Goal: Task Accomplishment & Management: Complete application form

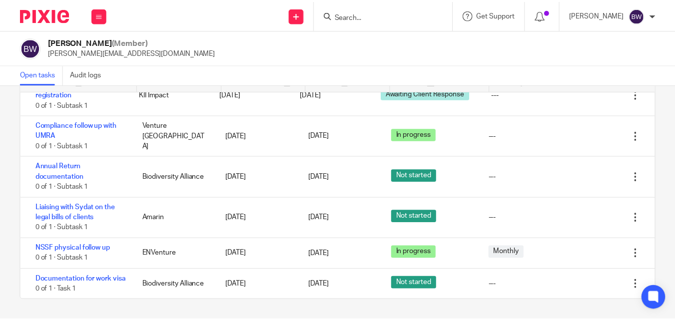
scroll to position [51, 0]
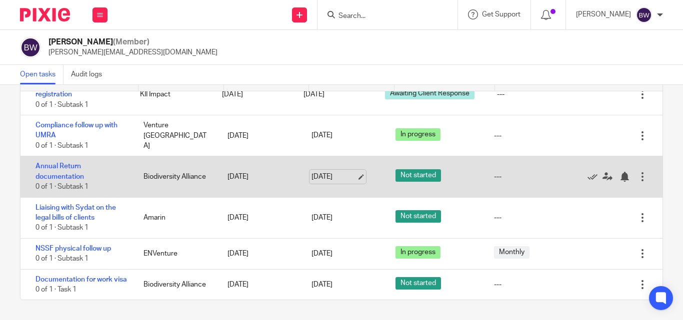
click at [335, 172] on link "[DATE]" at bounding box center [333, 177] width 45 height 10
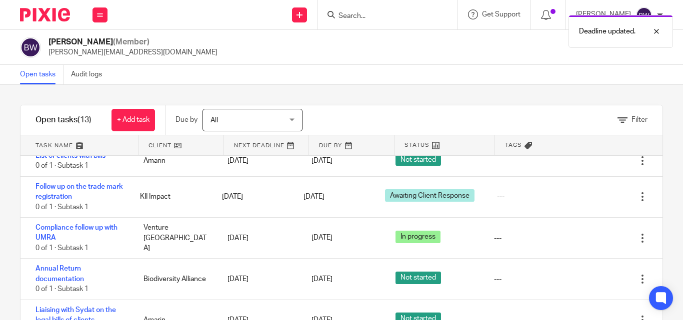
scroll to position [0, 0]
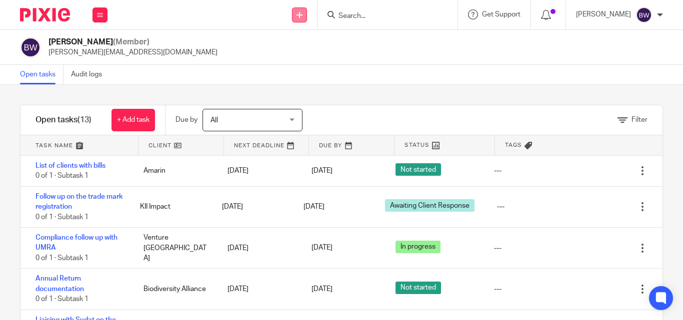
click at [299, 17] on icon at bounding box center [299, 15] width 6 height 6
click at [293, 63] on link "Create task" at bounding box center [301, 61] width 70 height 14
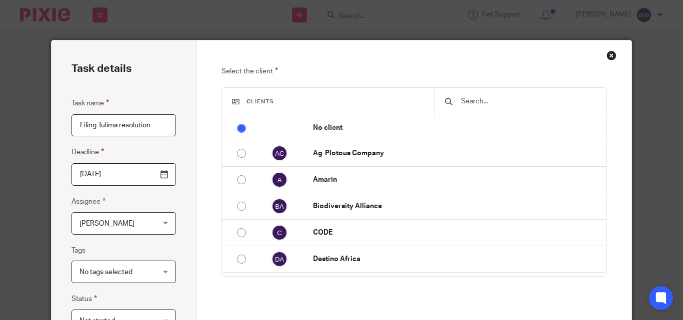
click at [113, 124] on input "Filing Tulima resolution" at bounding box center [123, 125] width 104 height 22
type input "Filing bank agent resolution"
click at [493, 104] on input "text" at bounding box center [527, 101] width 135 height 11
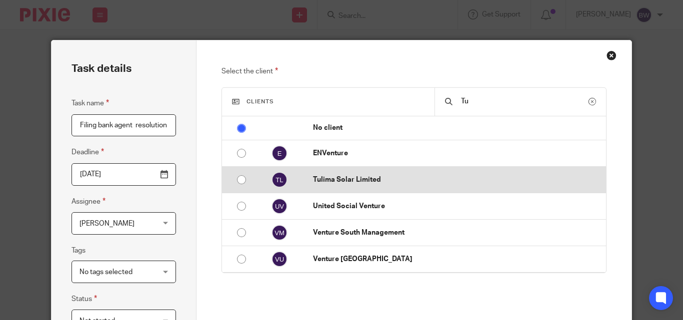
type input "Tu"
click at [236, 179] on input "radio" at bounding box center [241, 179] width 19 height 19
radio input "false"
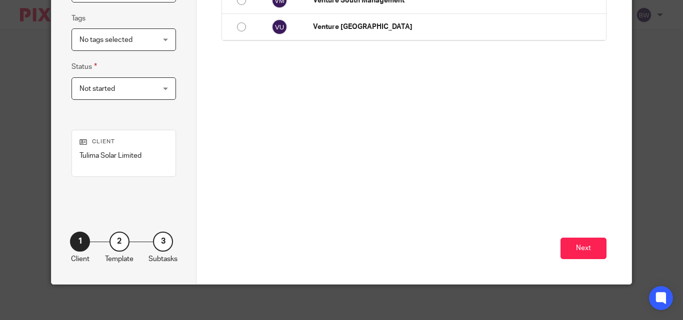
scroll to position [237, 0]
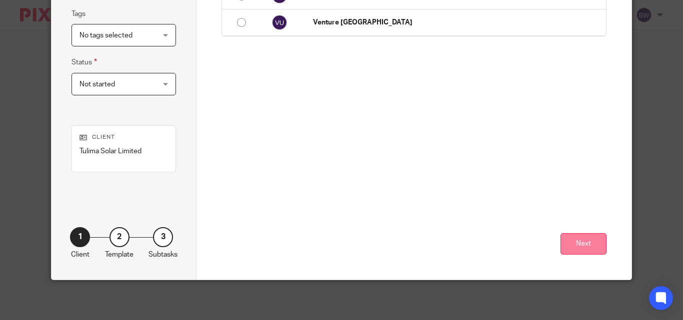
click at [577, 243] on button "Next" at bounding box center [583, 243] width 46 height 21
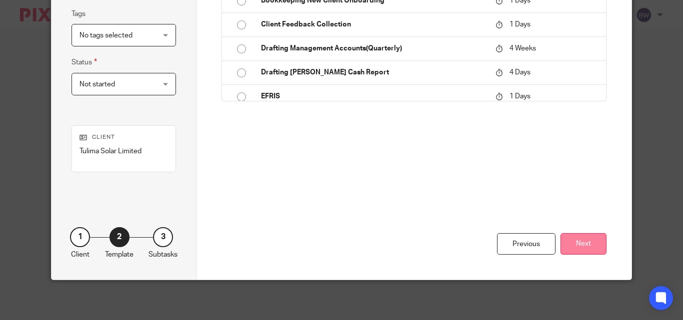
click at [577, 241] on button "Next" at bounding box center [583, 243] width 46 height 21
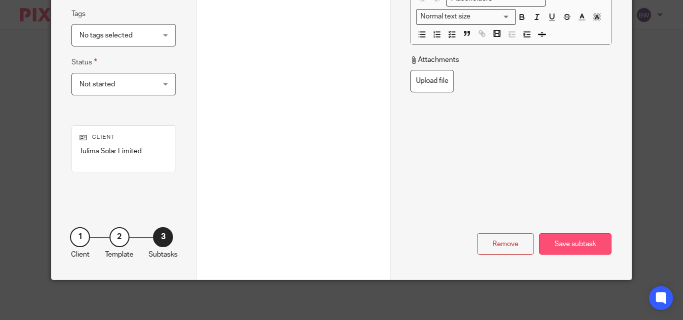
click at [585, 238] on div "Save subtask" at bounding box center [575, 243] width 72 height 21
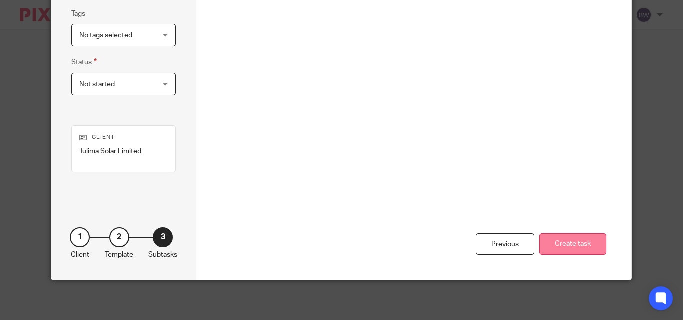
click at [583, 240] on button "Create task" at bounding box center [572, 243] width 67 height 21
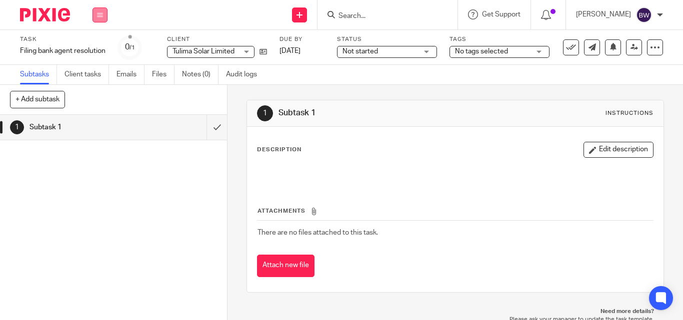
click at [102, 21] on button at bounding box center [99, 14] width 15 height 15
click at [99, 89] on link "Team" at bounding box center [94, 90] width 16 height 7
